Goal: Task Accomplishment & Management: Use online tool/utility

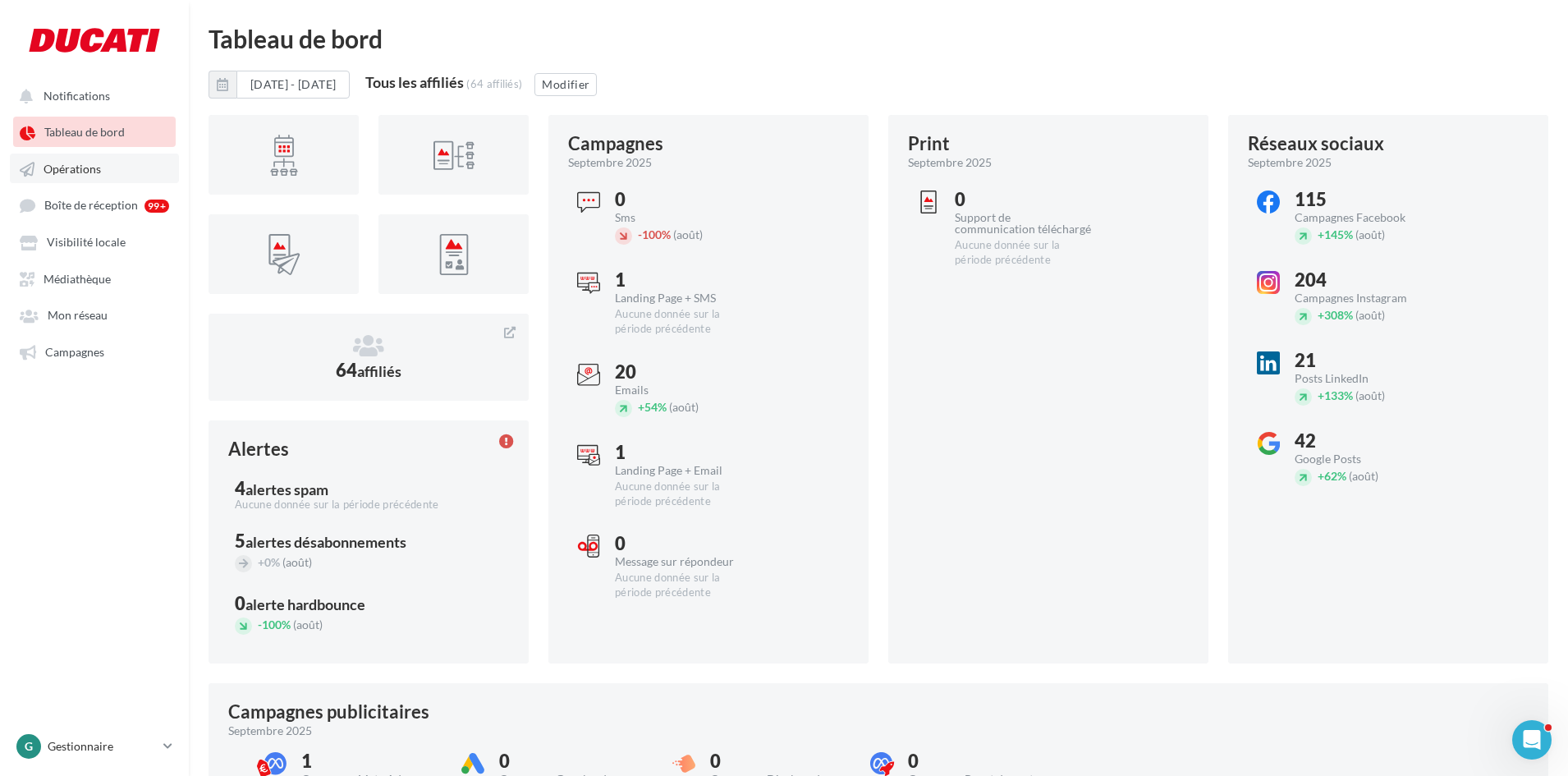
click at [93, 178] on link "Opérations" at bounding box center [94, 169] width 170 height 29
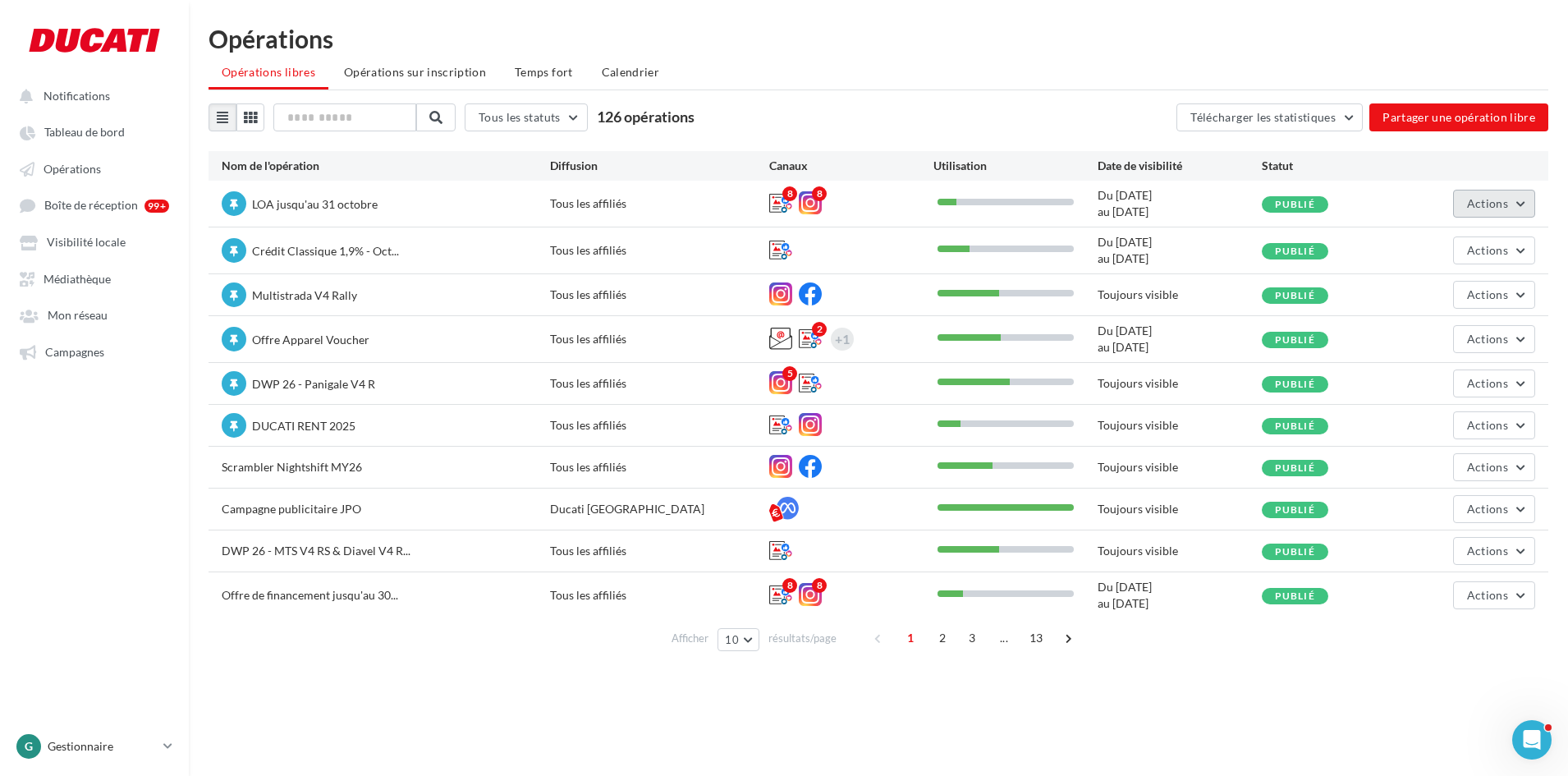
click at [1485, 200] on span "Actions" at bounding box center [1488, 203] width 41 height 14
click at [1429, 247] on button "Editer" at bounding box center [1448, 241] width 174 height 42
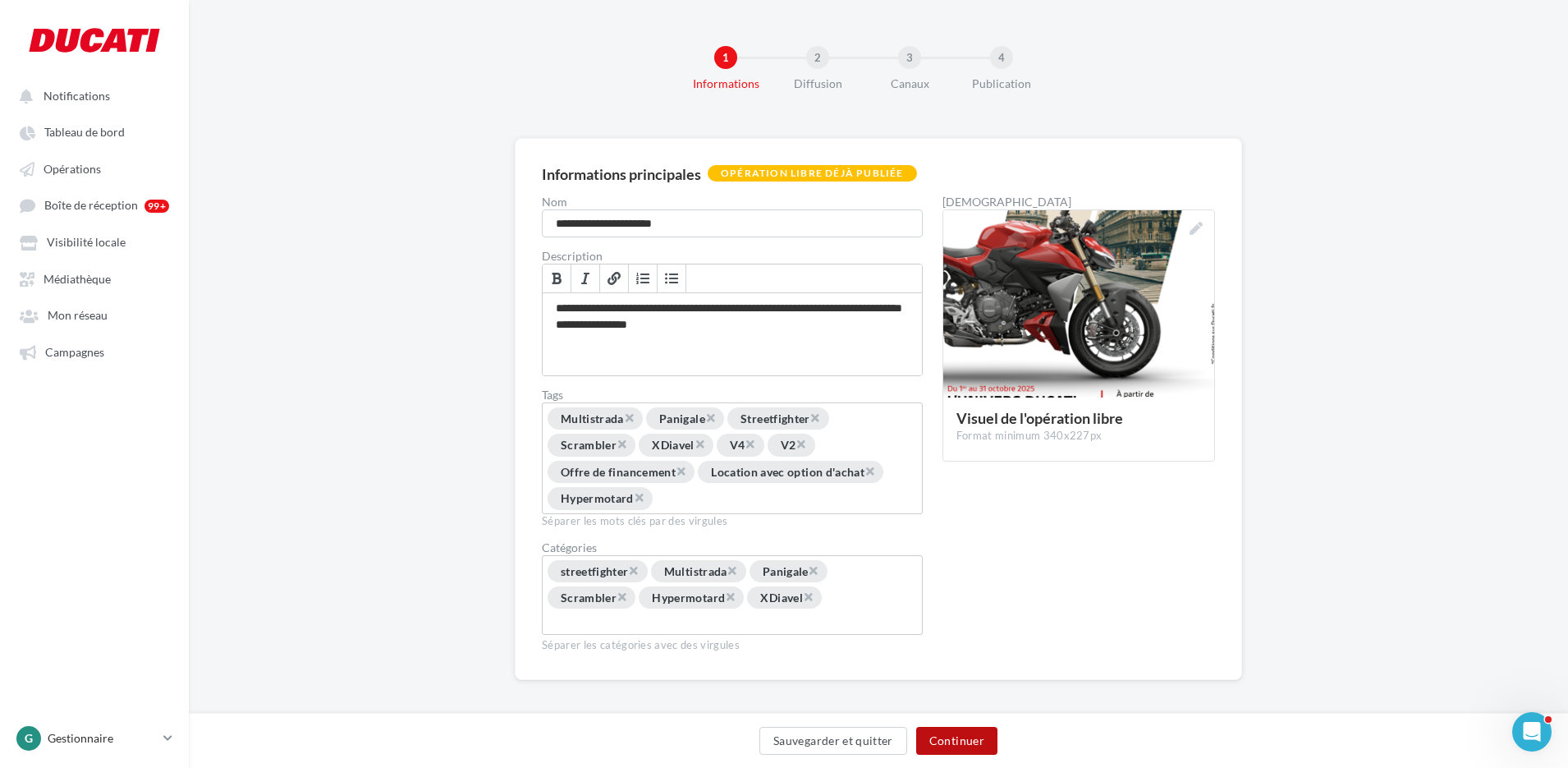
click at [982, 733] on button "Continuer" at bounding box center [957, 740] width 81 height 28
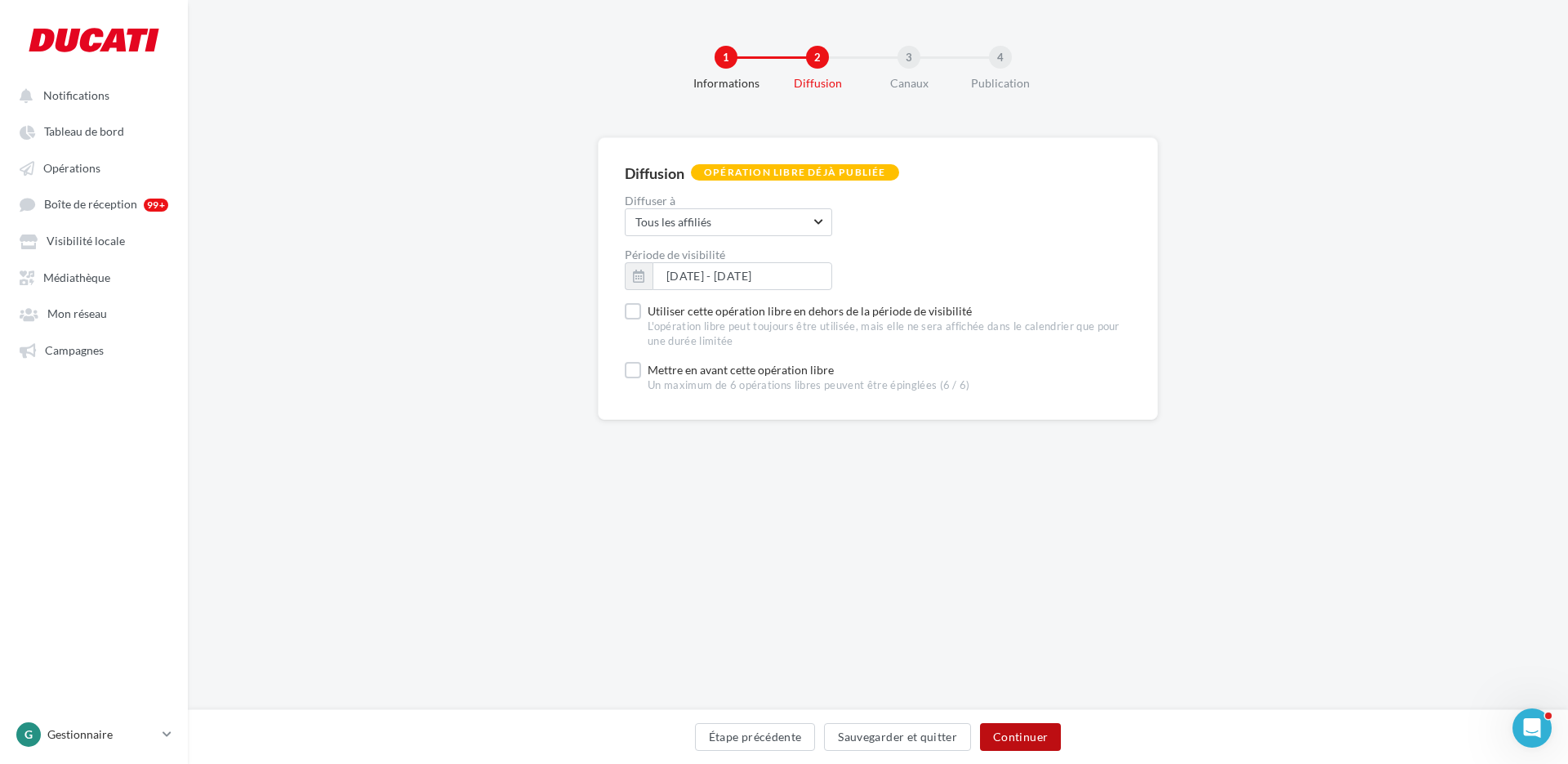
click at [1019, 736] on button "Continuer" at bounding box center [1020, 736] width 81 height 28
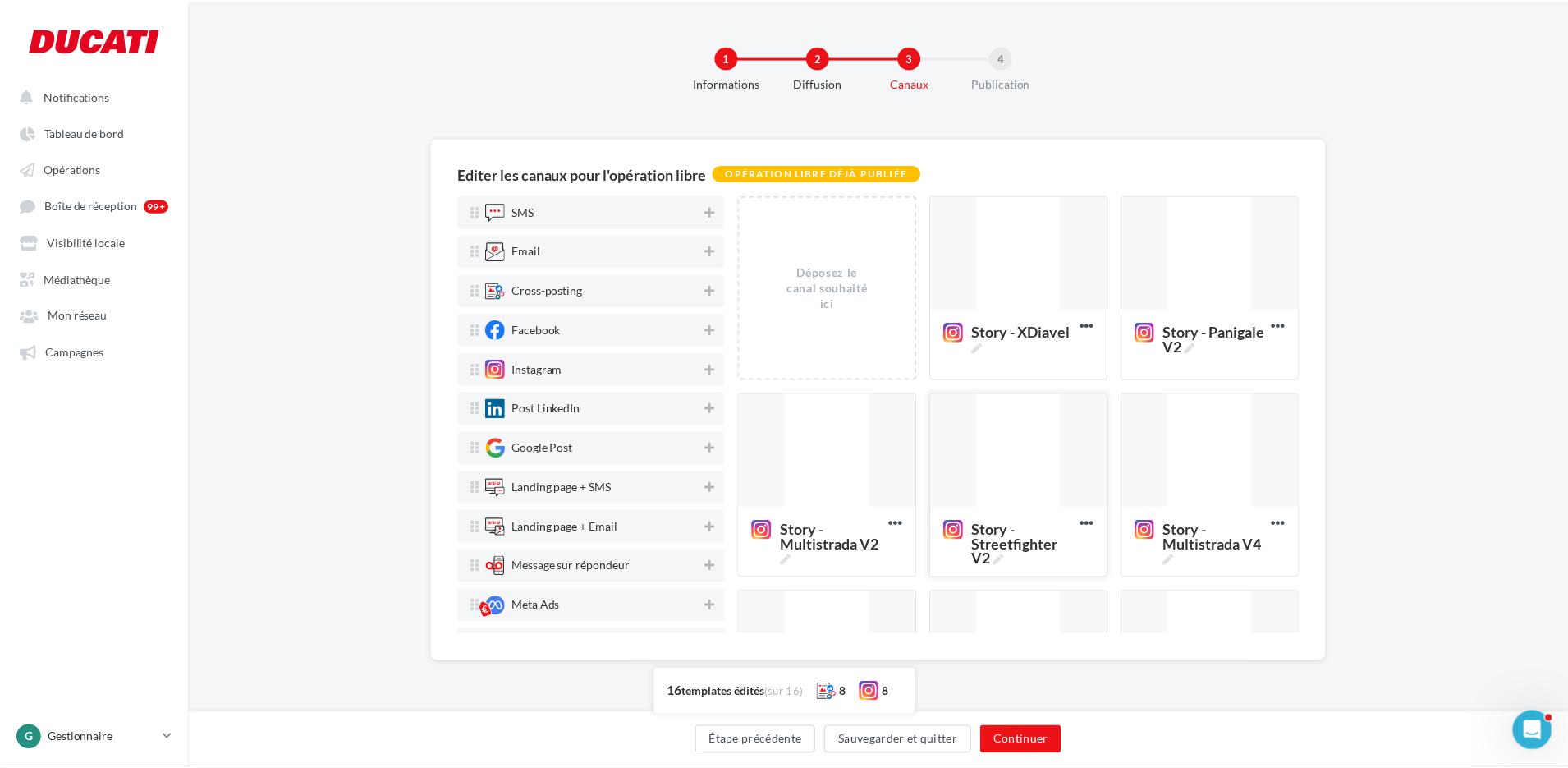
scroll to position [164, 0]
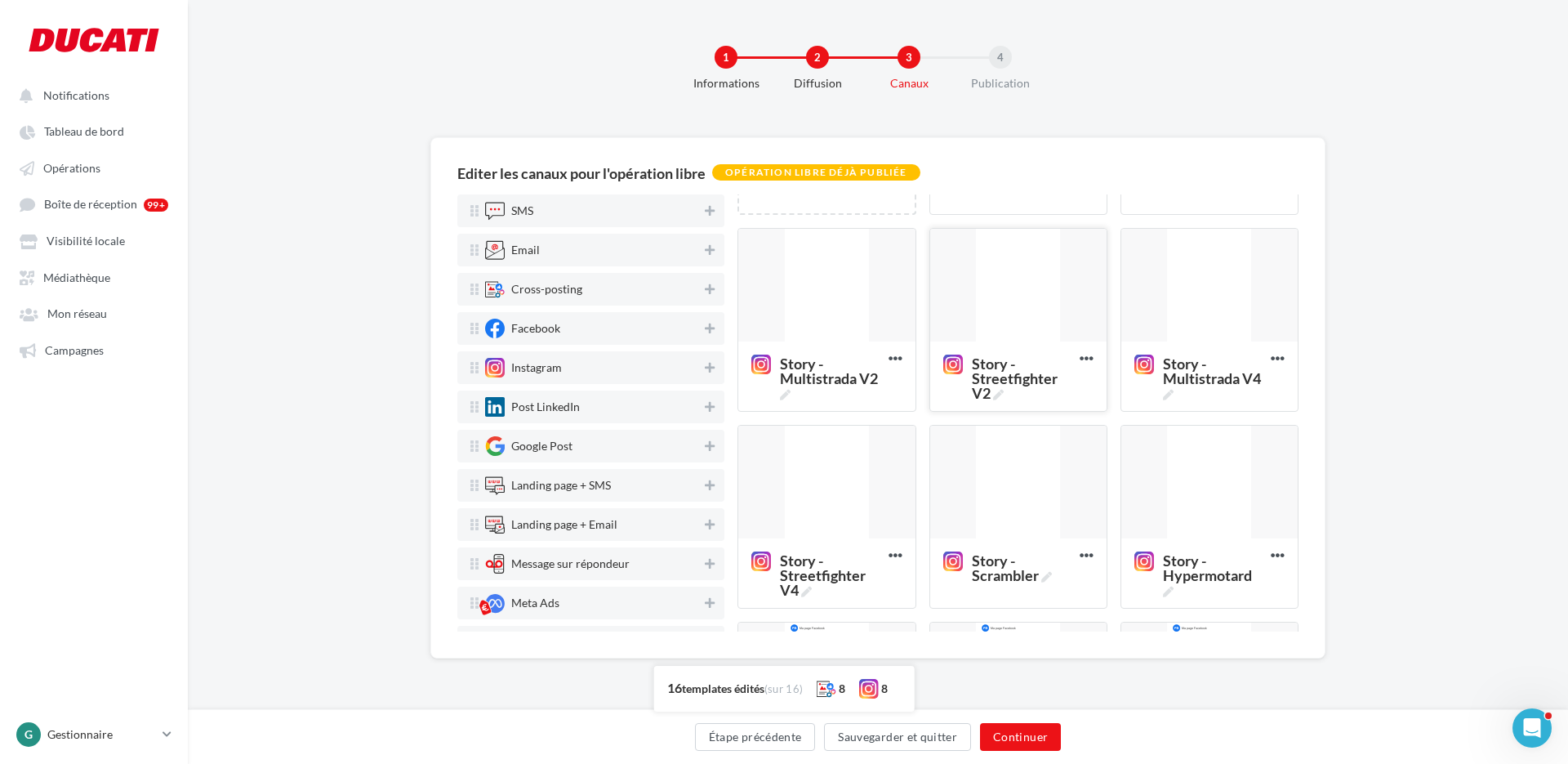
click at [987, 268] on div at bounding box center [1018, 286] width 176 height 114
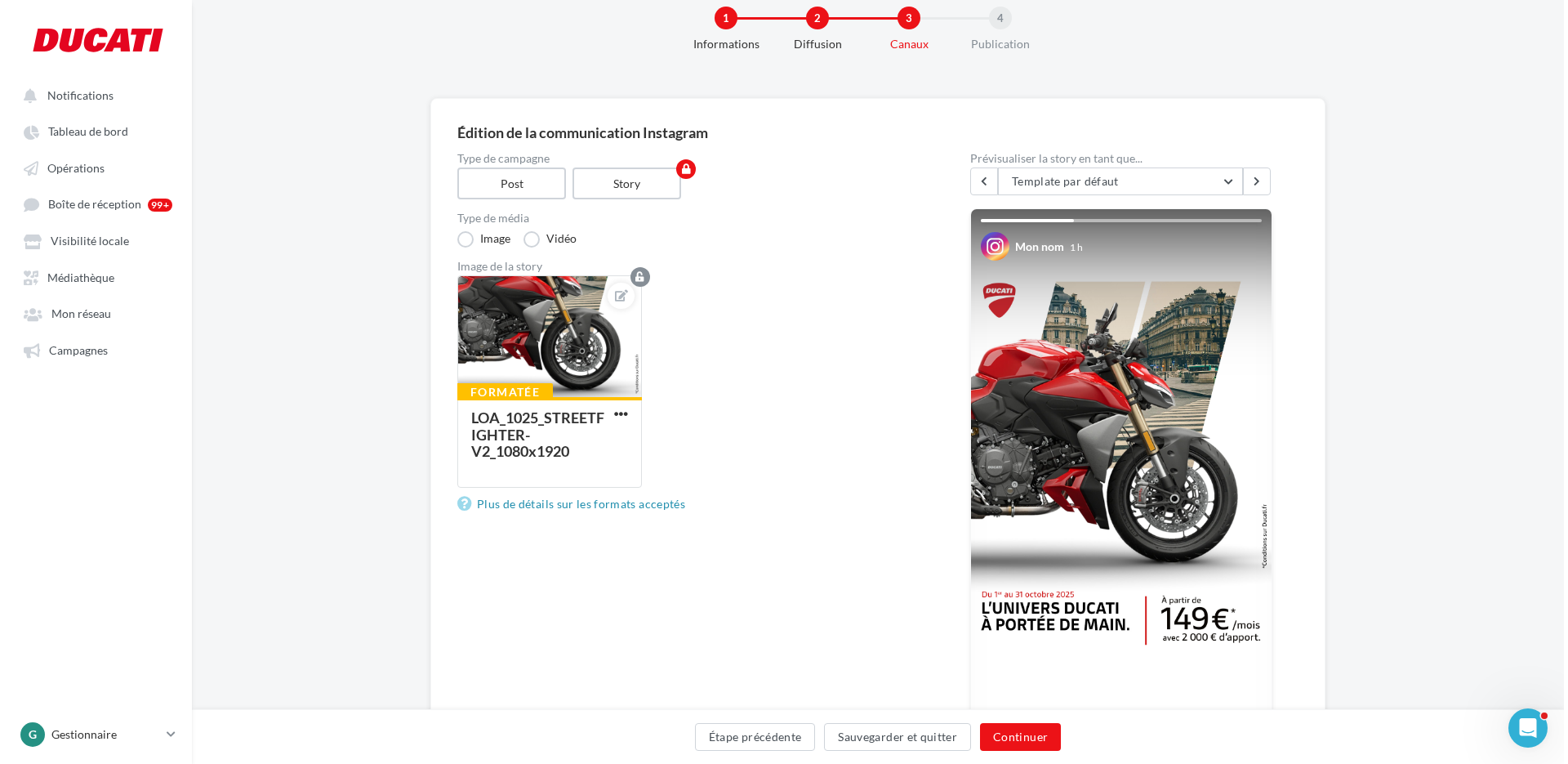
scroll to position [0, 0]
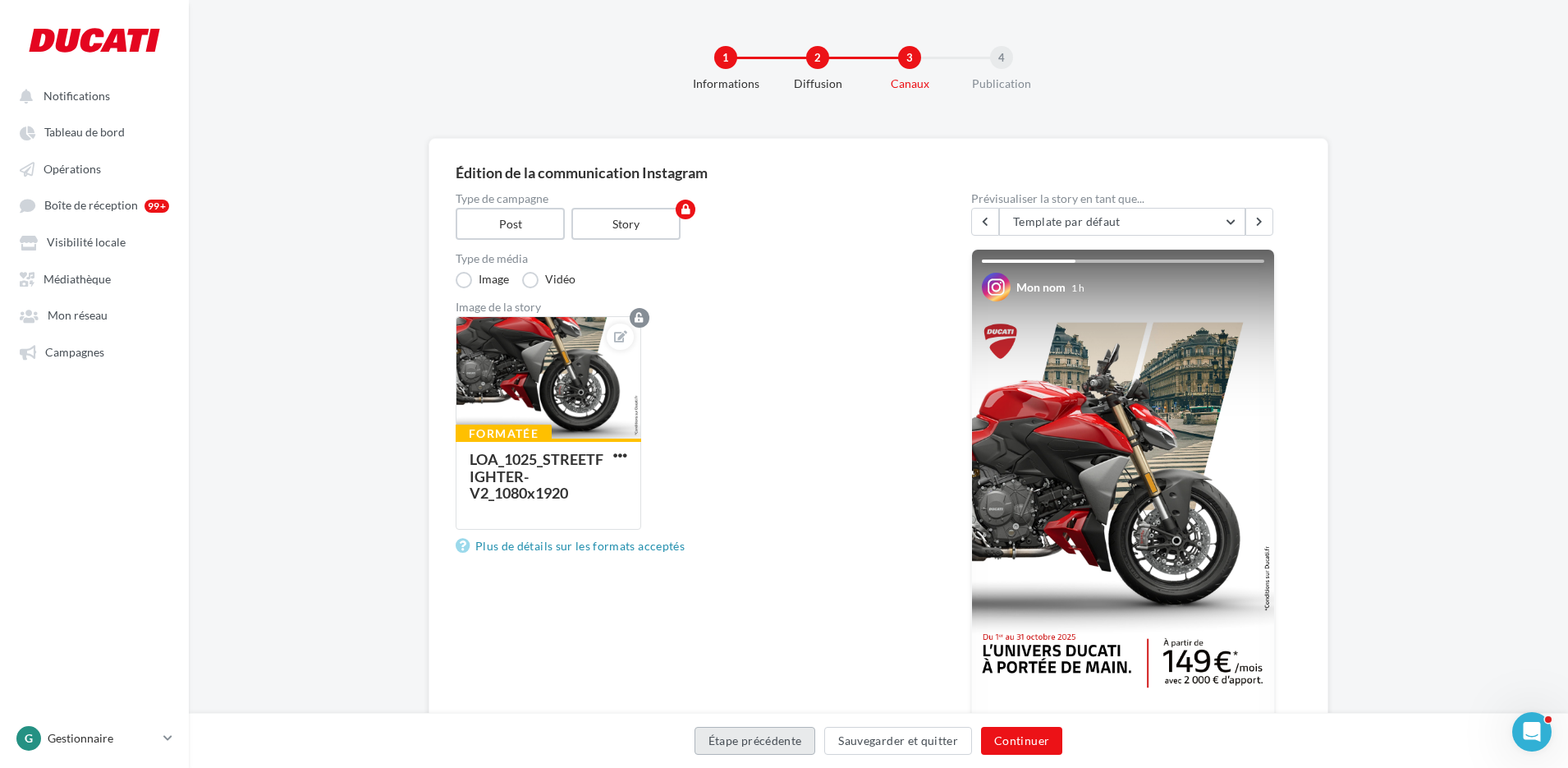
click at [747, 742] on button "Étape précédente" at bounding box center [755, 740] width 122 height 28
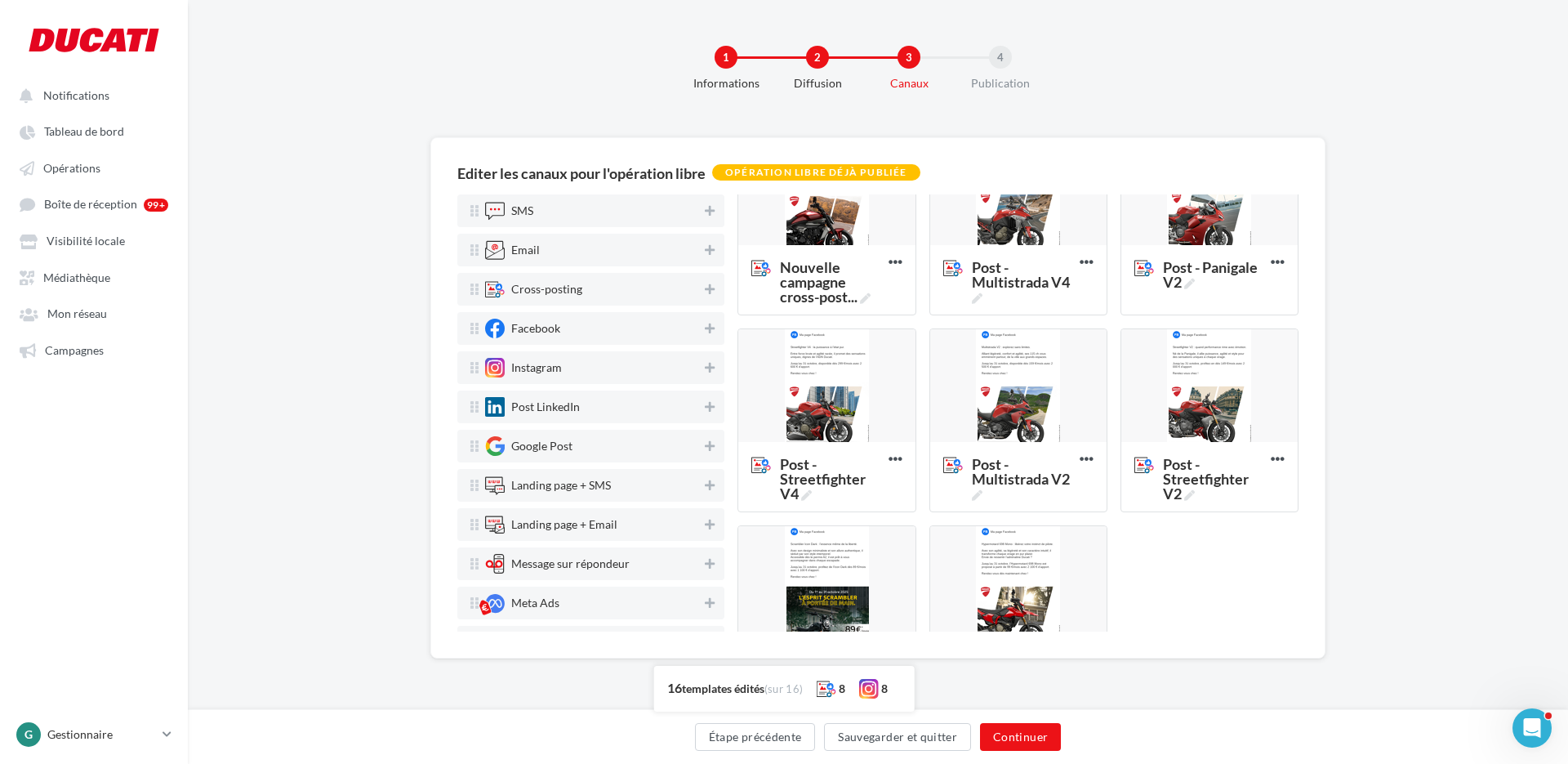
scroll to position [736, 0]
